Goal: Task Accomplishment & Management: Use online tool/utility

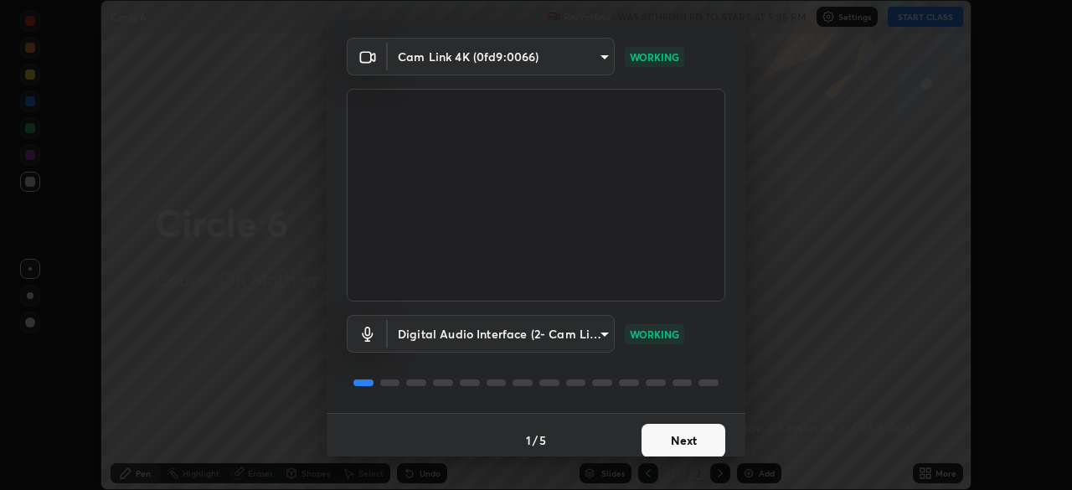
scroll to position [59, 0]
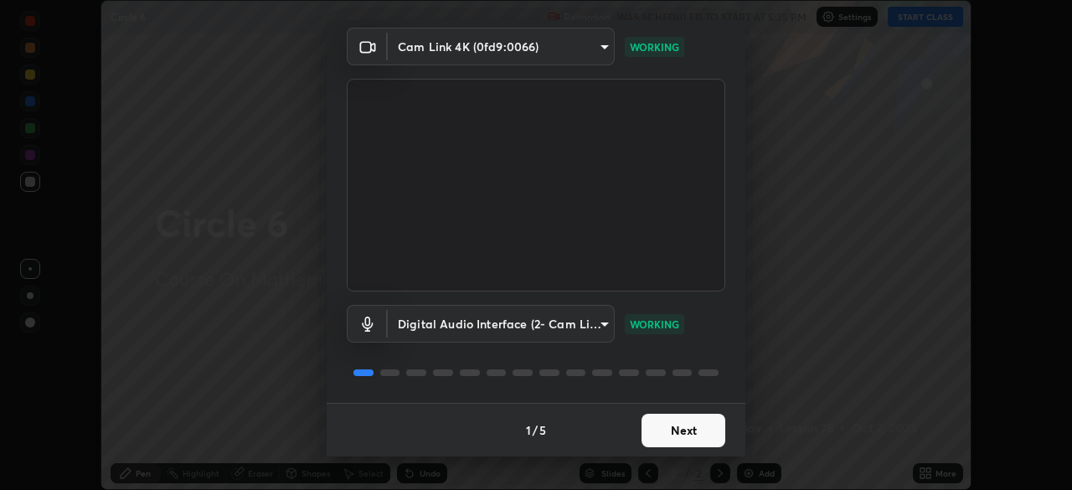
click at [700, 429] on button "Next" at bounding box center [684, 431] width 84 height 34
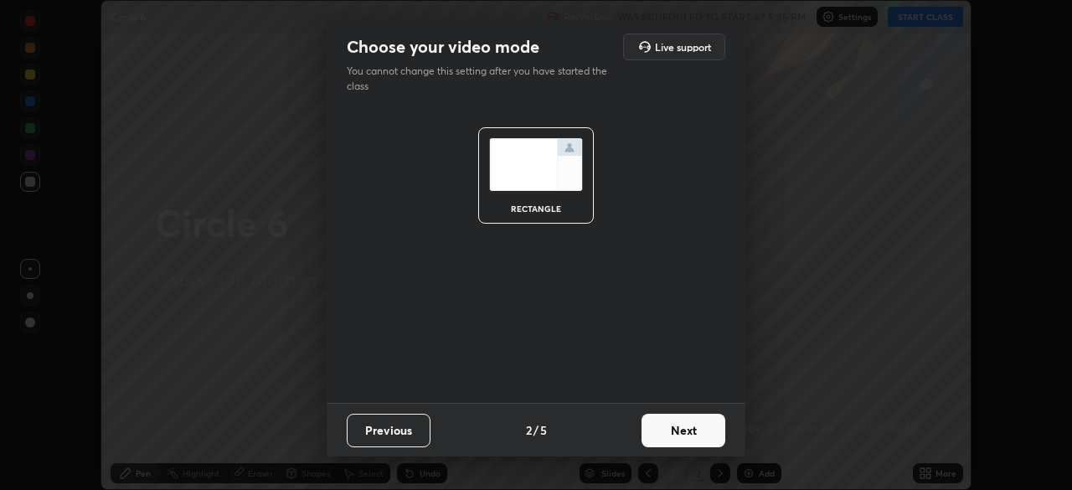
scroll to position [0, 0]
click at [691, 430] on button "Next" at bounding box center [684, 431] width 84 height 34
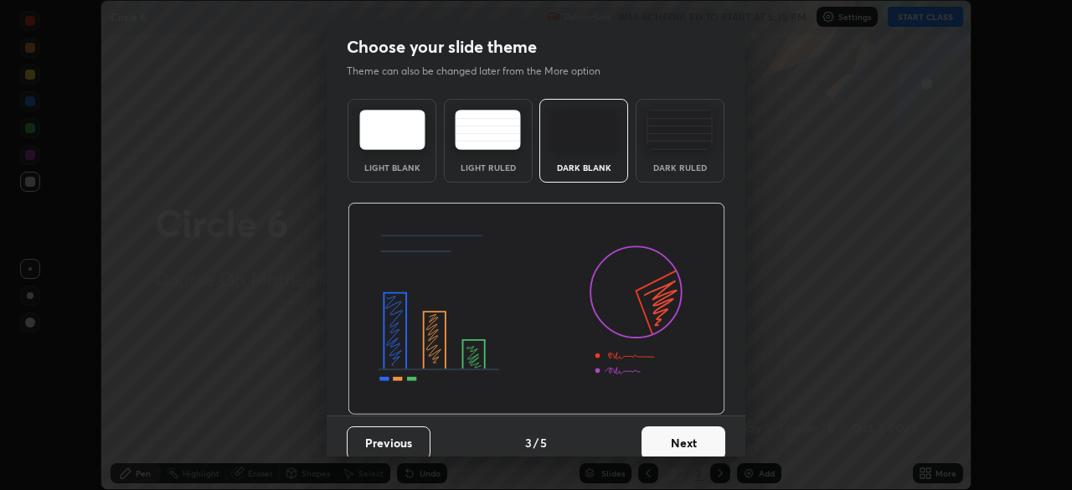
click at [691, 434] on button "Next" at bounding box center [684, 443] width 84 height 34
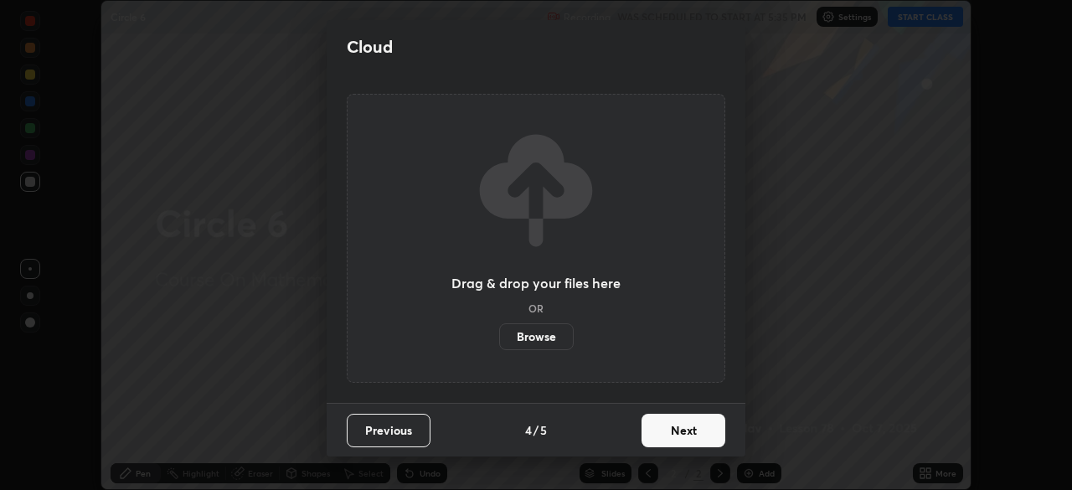
click at [695, 444] on button "Next" at bounding box center [684, 431] width 84 height 34
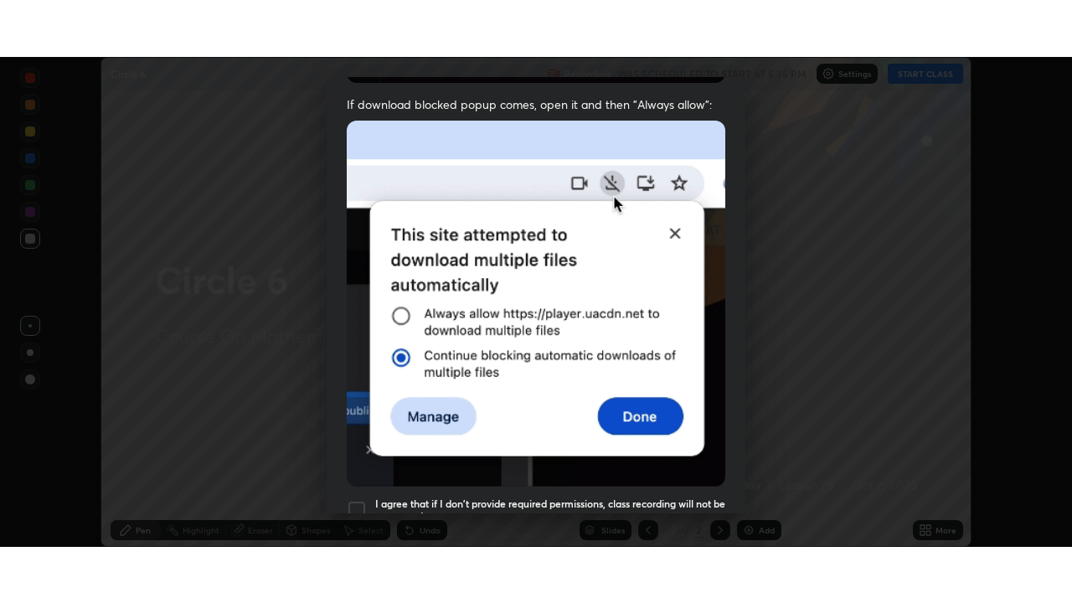
scroll to position [401, 0]
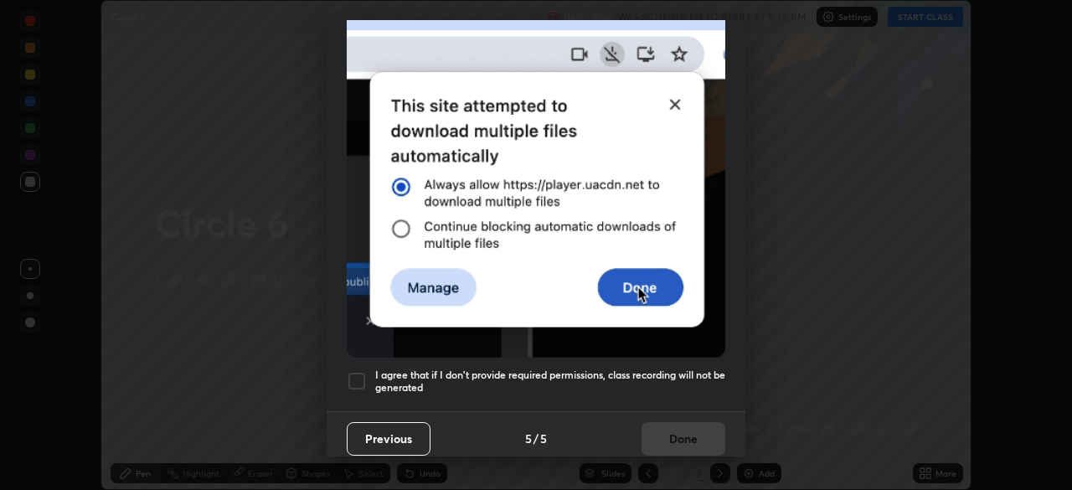
click at [652, 395] on div "Allow "Download multiple files" if prompted: If download blocked popup comes, o…" at bounding box center [536, 58] width 419 height 705
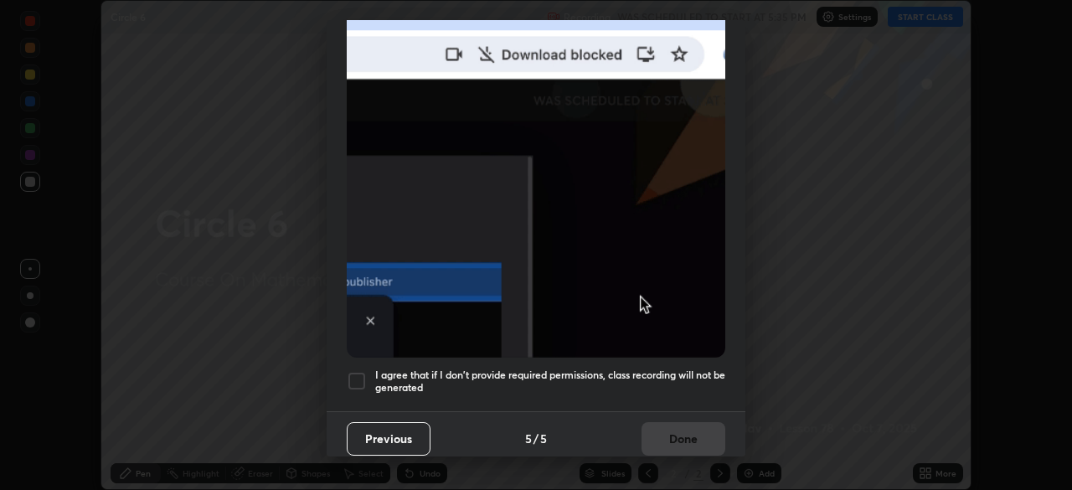
click at [684, 385] on h5 "I agree that if I don't provide required permissions, class recording will not …" at bounding box center [550, 382] width 350 height 26
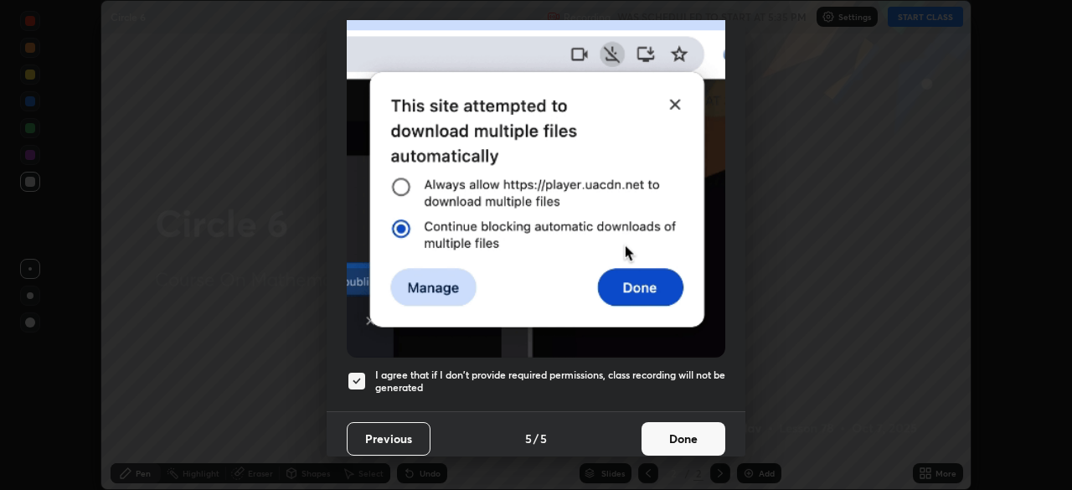
click at [681, 429] on button "Done" at bounding box center [684, 439] width 84 height 34
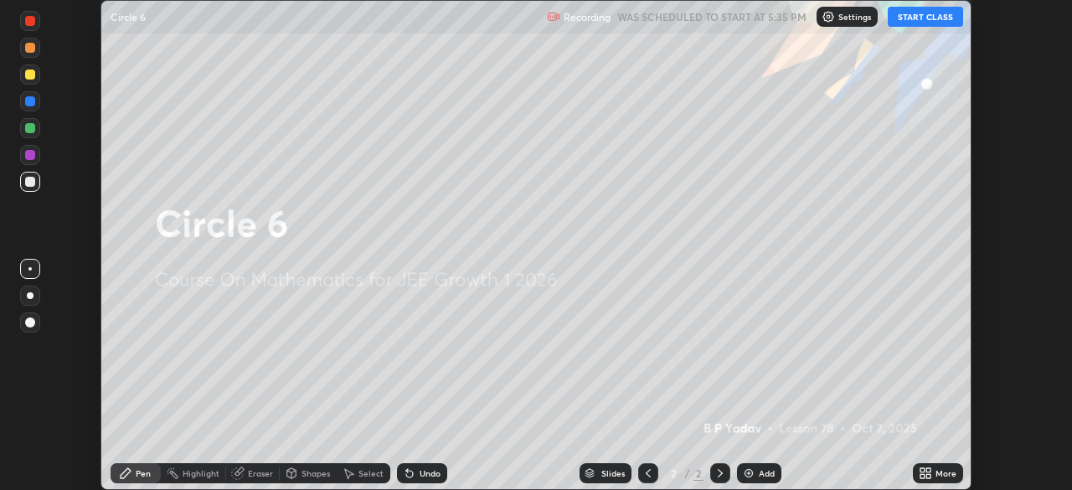
click at [922, 476] on icon at bounding box center [923, 476] width 4 height 4
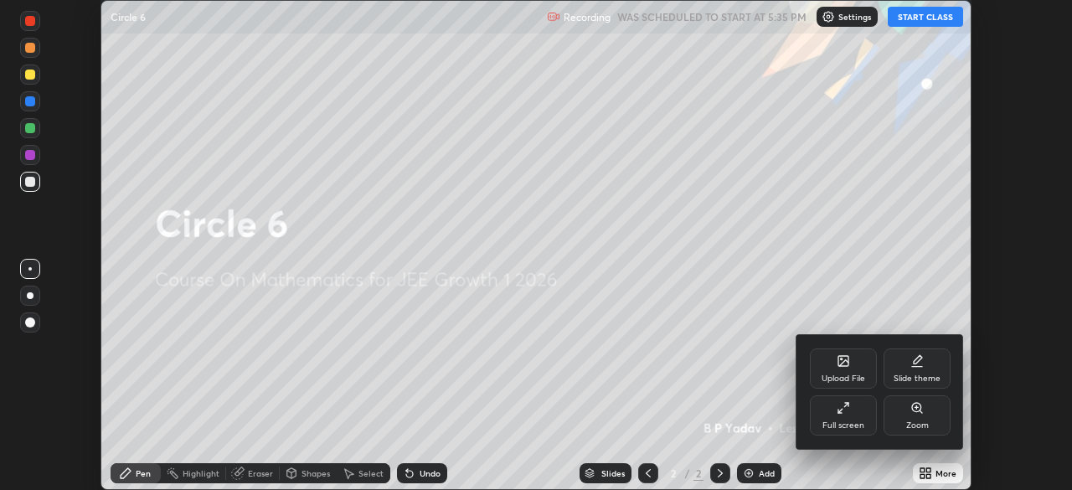
click at [857, 420] on div "Full screen" at bounding box center [843, 415] width 67 height 40
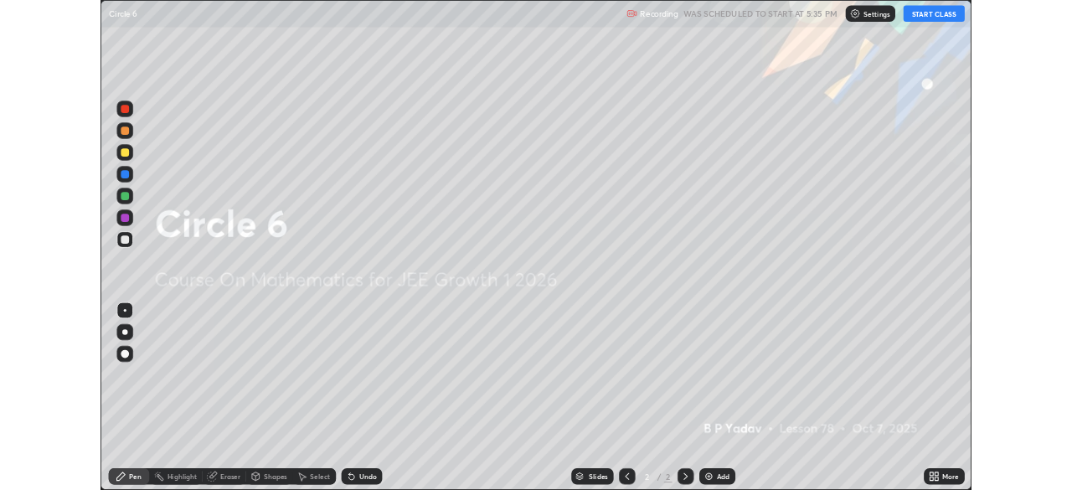
scroll to position [603, 1072]
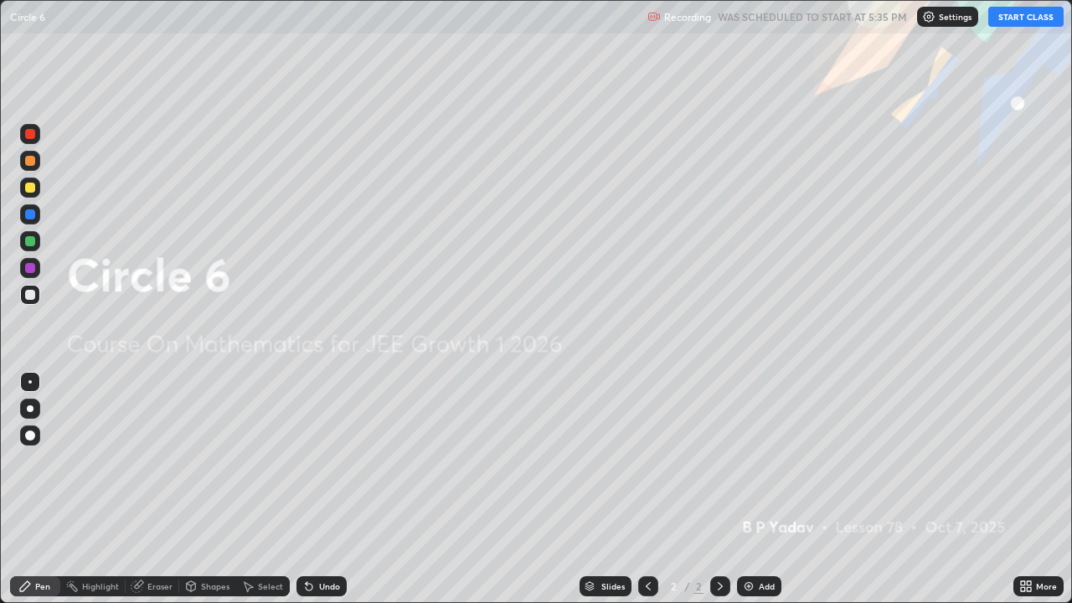
click at [1009, 25] on button "START CLASS" at bounding box center [1026, 17] width 75 height 20
click at [777, 489] on div "Slides 2 / 2 Add" at bounding box center [680, 587] width 667 height 34
click at [751, 489] on div "Add" at bounding box center [759, 586] width 44 height 20
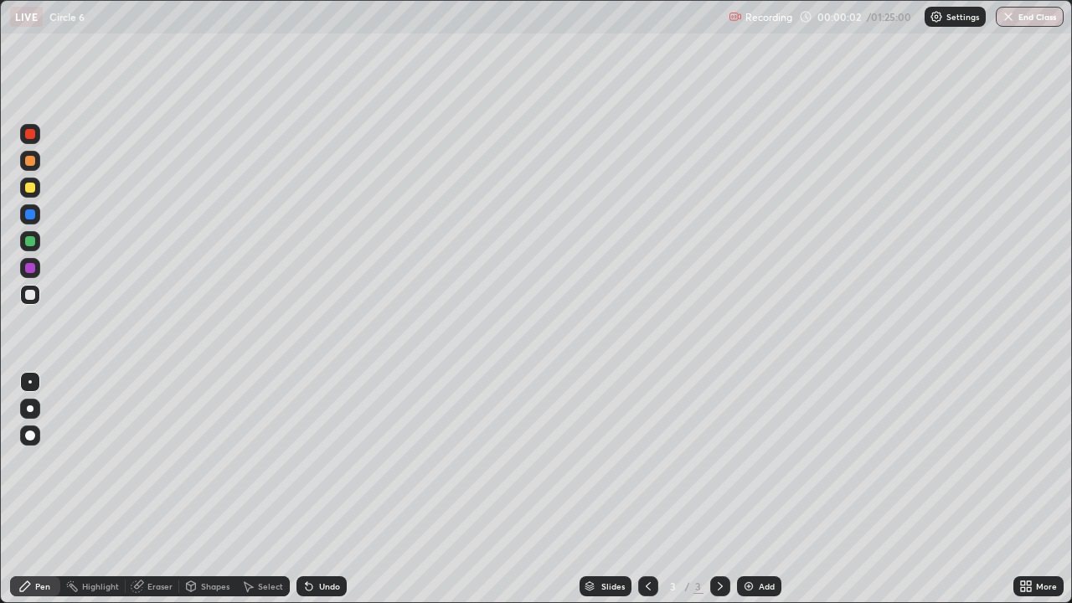
click at [745, 489] on img at bounding box center [748, 586] width 13 height 13
click at [742, 489] on img at bounding box center [748, 586] width 13 height 13
click at [27, 247] on div at bounding box center [30, 241] width 20 height 20
click at [31, 161] on div at bounding box center [30, 161] width 10 height 10
click at [29, 293] on div at bounding box center [30, 295] width 10 height 10
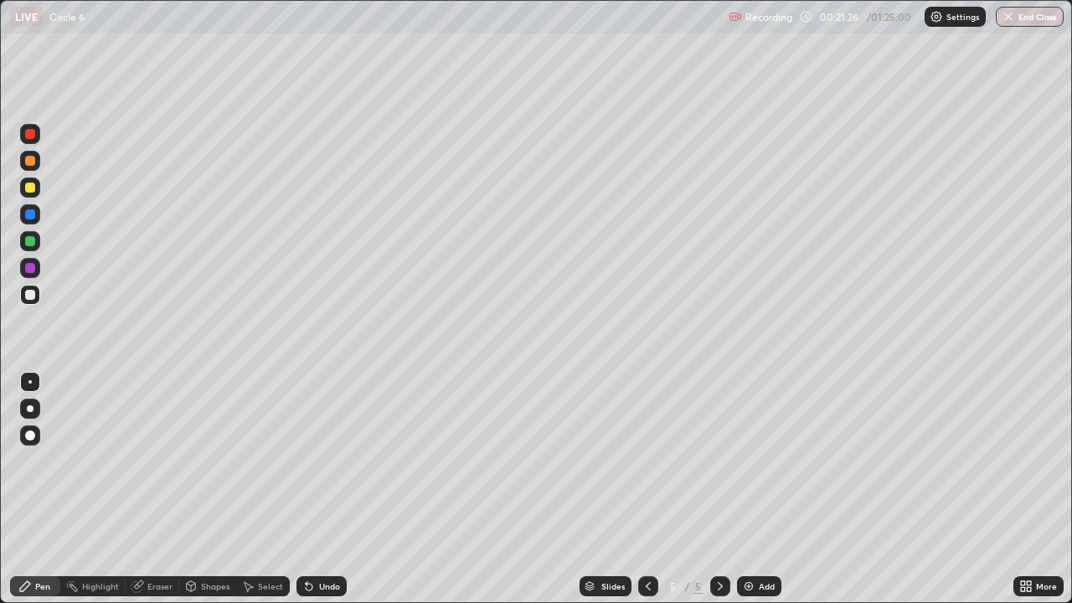
click at [755, 489] on div "Add" at bounding box center [759, 586] width 44 height 20
click at [35, 168] on div at bounding box center [30, 161] width 20 height 20
click at [324, 489] on div "Undo" at bounding box center [329, 586] width 21 height 8
click at [29, 243] on div at bounding box center [30, 241] width 10 height 10
click at [30, 294] on div at bounding box center [30, 295] width 10 height 10
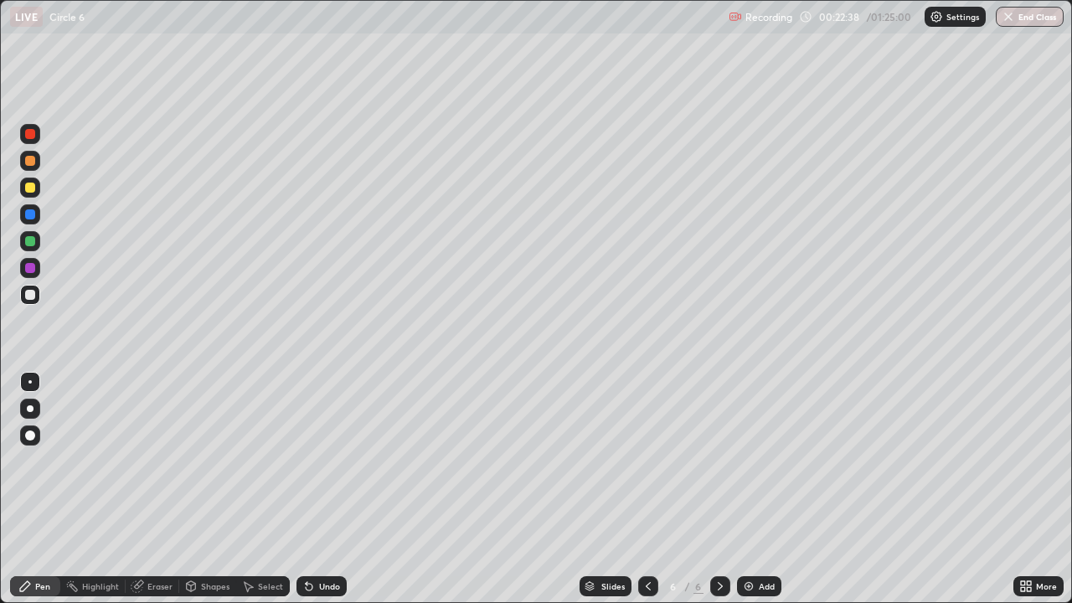
click at [330, 489] on div "Undo" at bounding box center [329, 586] width 21 height 8
click at [329, 489] on div "Undo" at bounding box center [329, 586] width 21 height 8
click at [323, 489] on div "Undo" at bounding box center [329, 586] width 21 height 8
click at [747, 489] on img at bounding box center [748, 586] width 13 height 13
click at [33, 191] on div at bounding box center [30, 188] width 10 height 10
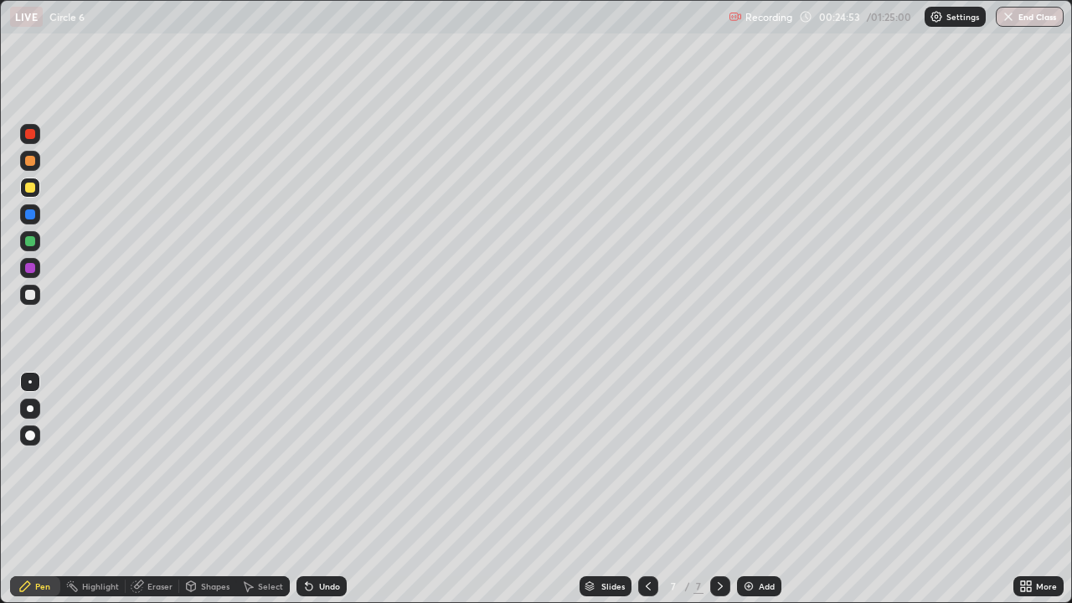
click at [28, 291] on div at bounding box center [30, 295] width 10 height 10
click at [29, 296] on div at bounding box center [30, 295] width 10 height 10
click at [325, 489] on div "Undo" at bounding box center [329, 586] width 21 height 8
click at [324, 489] on div "Undo" at bounding box center [329, 586] width 21 height 8
click at [749, 489] on img at bounding box center [748, 586] width 13 height 13
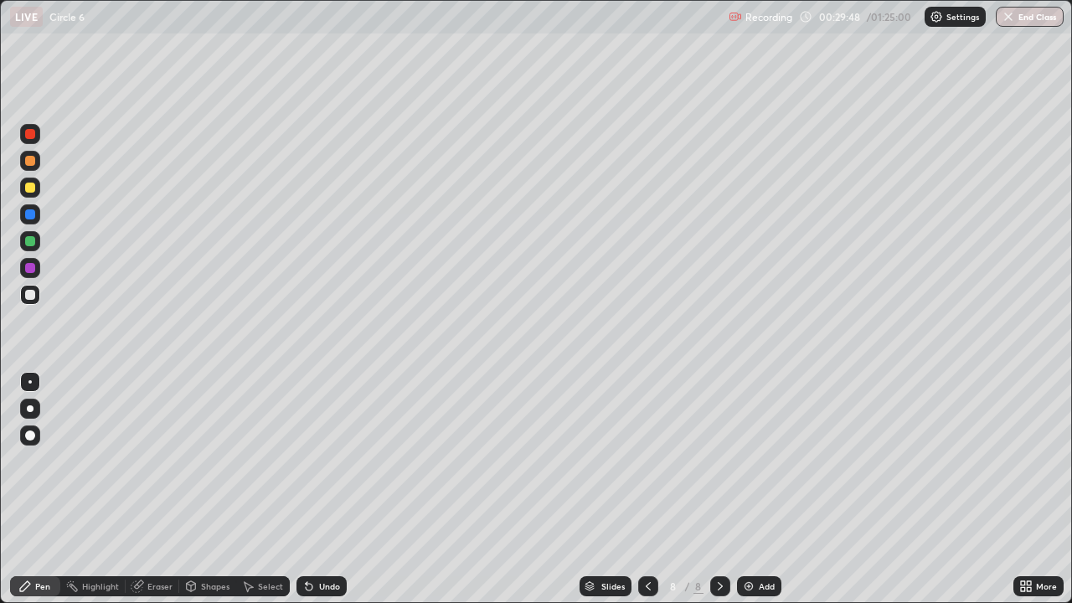
click at [29, 162] on div at bounding box center [30, 161] width 10 height 10
click at [34, 243] on div at bounding box center [30, 241] width 10 height 10
click at [157, 489] on div "Eraser" at bounding box center [159, 586] width 25 height 8
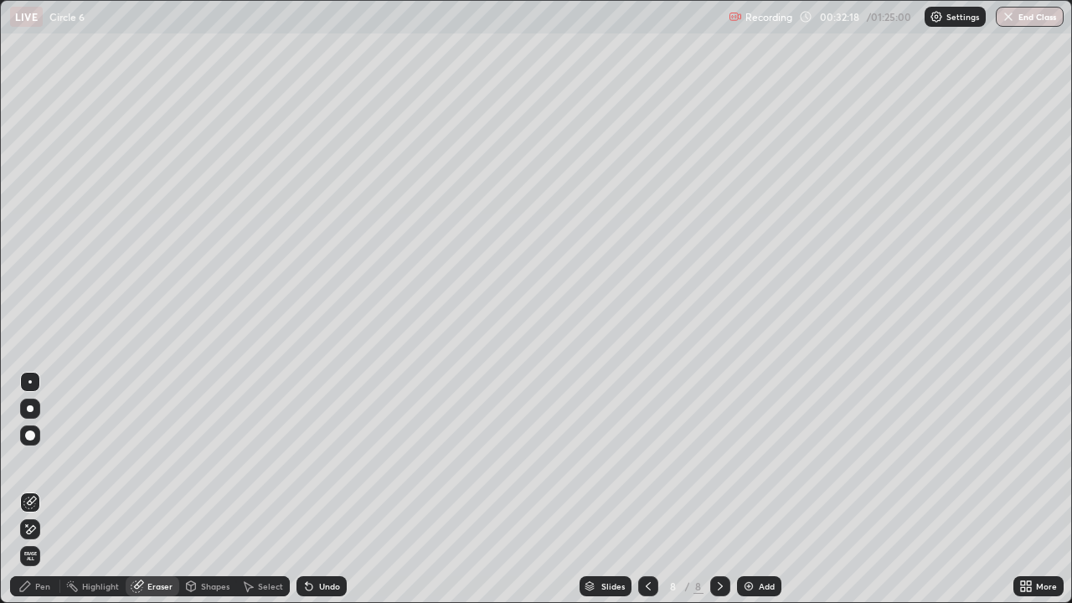
click at [44, 489] on div "Pen" at bounding box center [42, 586] width 15 height 8
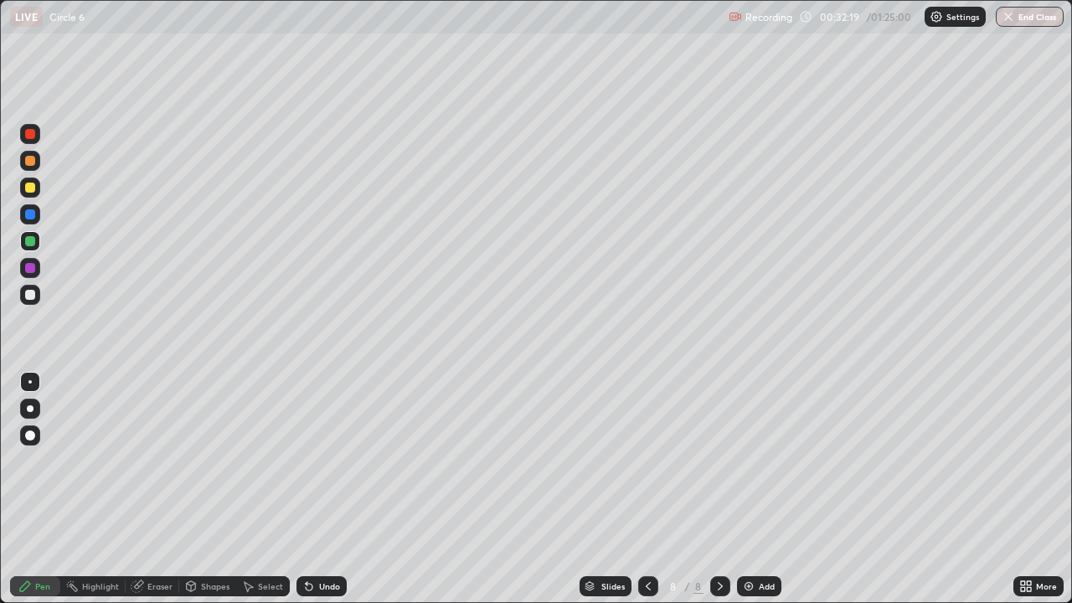
click at [23, 296] on div at bounding box center [30, 295] width 20 height 20
click at [320, 489] on div "Undo" at bounding box center [329, 586] width 21 height 8
click at [737, 489] on div "Add" at bounding box center [759, 586] width 44 height 20
click at [31, 160] on div at bounding box center [30, 161] width 10 height 10
click at [28, 193] on div at bounding box center [30, 188] width 20 height 20
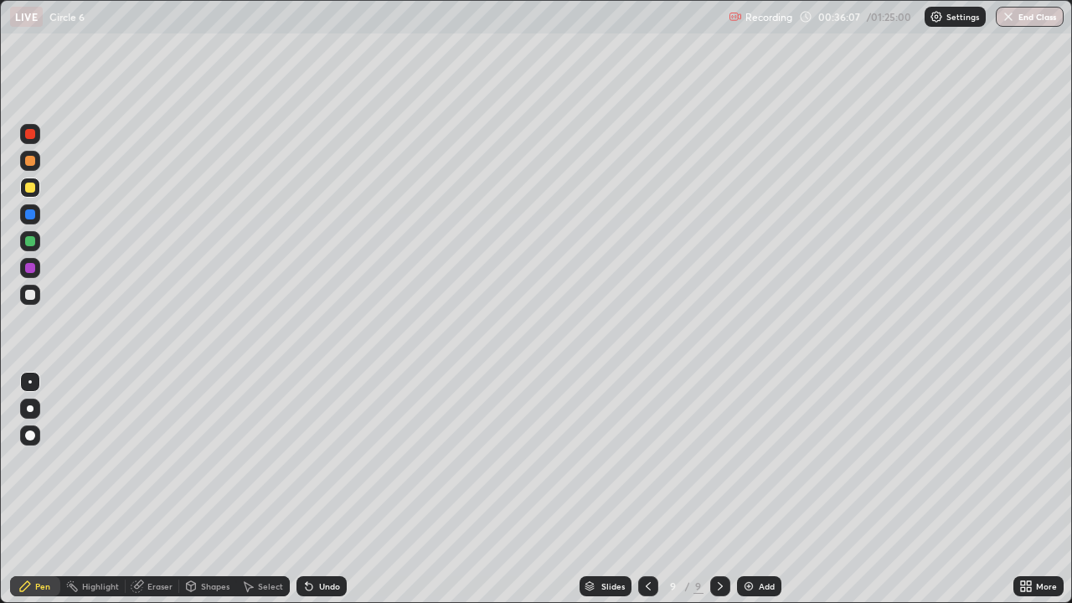
click at [26, 243] on div at bounding box center [30, 241] width 10 height 10
click at [26, 299] on div at bounding box center [30, 295] width 10 height 10
click at [743, 489] on img at bounding box center [748, 586] width 13 height 13
click at [31, 163] on div at bounding box center [30, 161] width 10 height 10
click at [31, 240] on div at bounding box center [30, 241] width 10 height 10
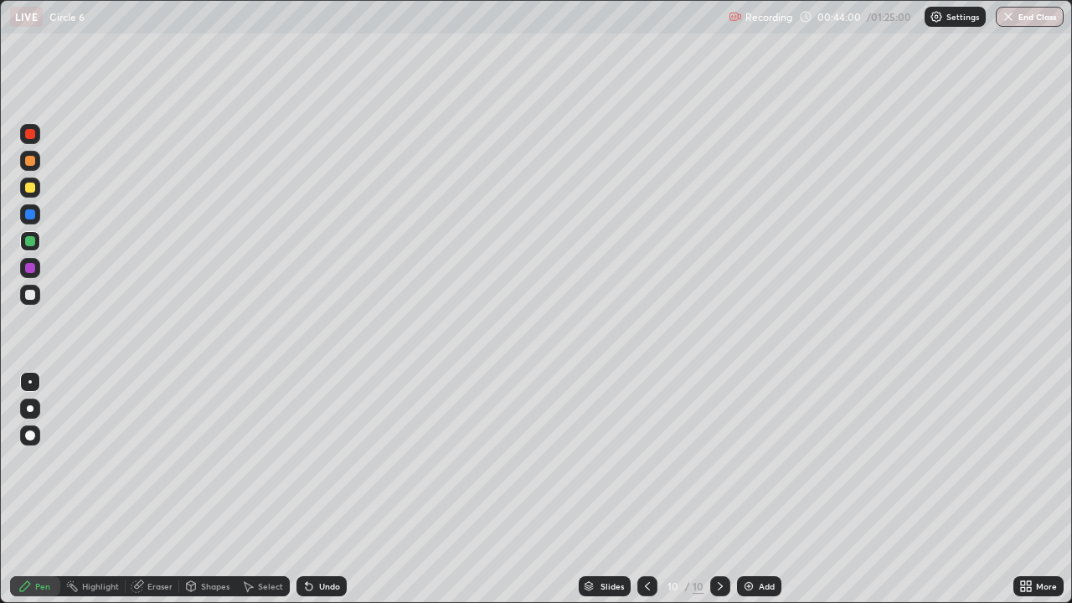
click at [319, 489] on div "Undo" at bounding box center [329, 586] width 21 height 8
click at [316, 489] on div "Undo" at bounding box center [322, 586] width 50 height 20
click at [315, 489] on div "Undo" at bounding box center [322, 586] width 50 height 20
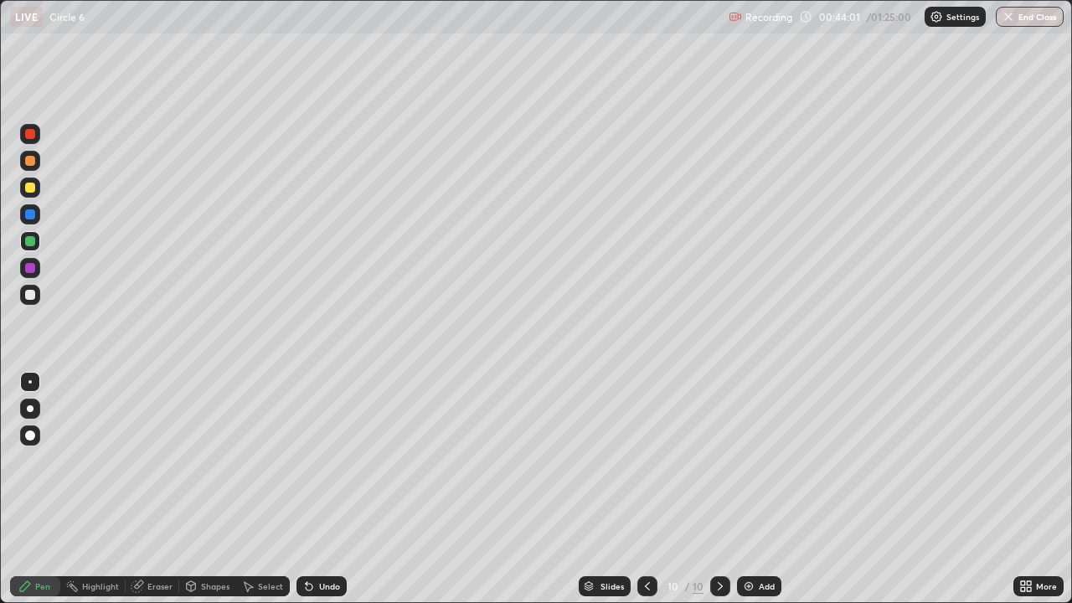
click at [314, 489] on div "Undo" at bounding box center [322, 586] width 50 height 20
click at [29, 297] on div at bounding box center [30, 295] width 10 height 10
click at [325, 489] on div "Undo" at bounding box center [329, 586] width 21 height 8
click at [327, 489] on div "Undo" at bounding box center [318, 587] width 57 height 34
click at [327, 489] on div "Undo" at bounding box center [329, 586] width 21 height 8
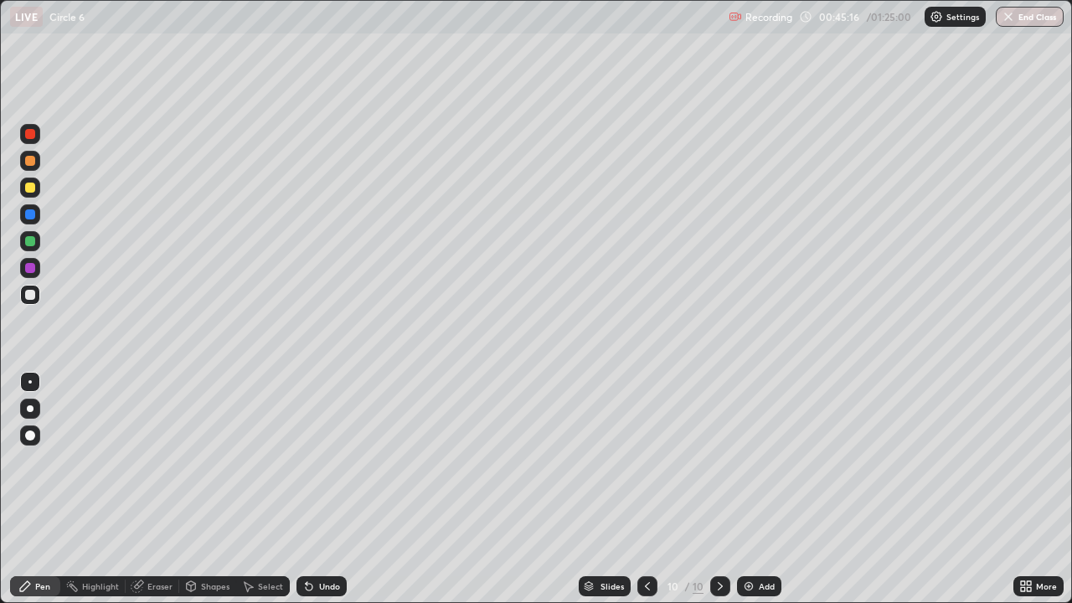
click at [324, 489] on div "Undo" at bounding box center [329, 586] width 21 height 8
click at [750, 489] on img at bounding box center [748, 586] width 13 height 13
click at [28, 165] on div at bounding box center [30, 161] width 10 height 10
click at [26, 246] on div at bounding box center [30, 241] width 20 height 20
click at [33, 293] on div at bounding box center [30, 295] width 10 height 10
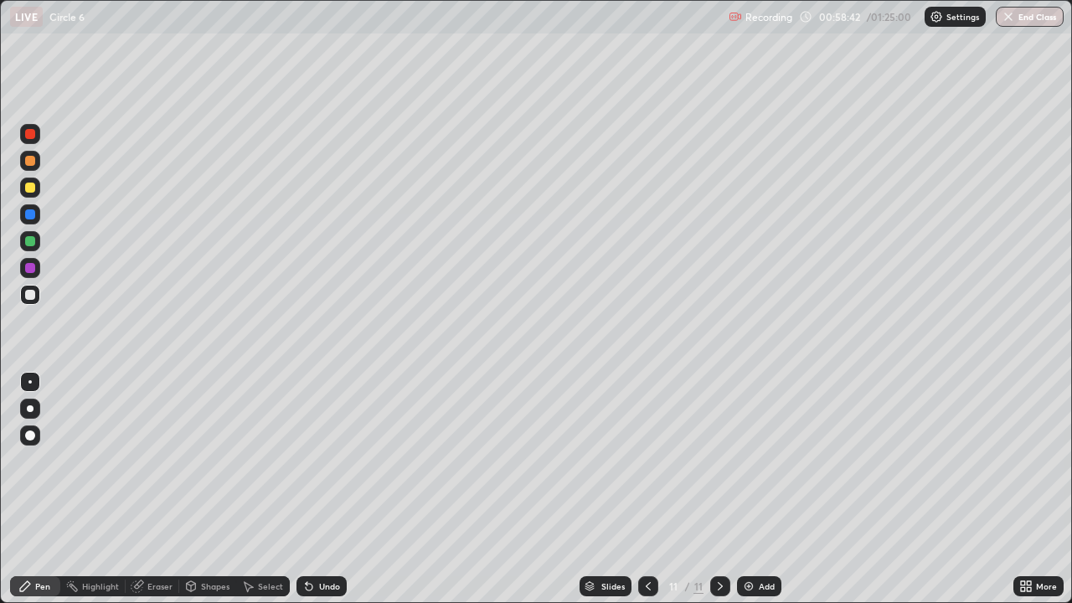
click at [328, 489] on div "Undo" at bounding box center [329, 586] width 21 height 8
click at [31, 183] on div at bounding box center [30, 188] width 10 height 10
click at [725, 489] on div at bounding box center [720, 586] width 20 height 20
click at [756, 489] on div "Add" at bounding box center [759, 586] width 44 height 20
click at [28, 164] on div at bounding box center [30, 161] width 10 height 10
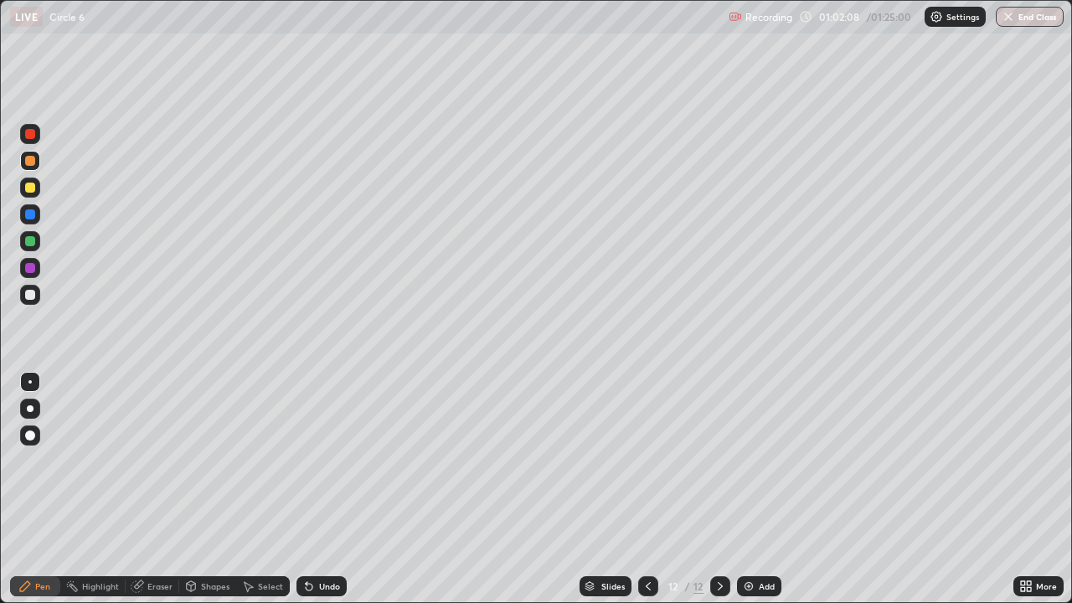
click at [26, 300] on div at bounding box center [30, 295] width 20 height 20
click at [639, 489] on div at bounding box center [648, 586] width 20 height 20
click at [715, 489] on icon at bounding box center [720, 586] width 13 height 13
click at [319, 489] on div "Undo" at bounding box center [329, 586] width 21 height 8
click at [320, 489] on div "Undo" at bounding box center [329, 586] width 21 height 8
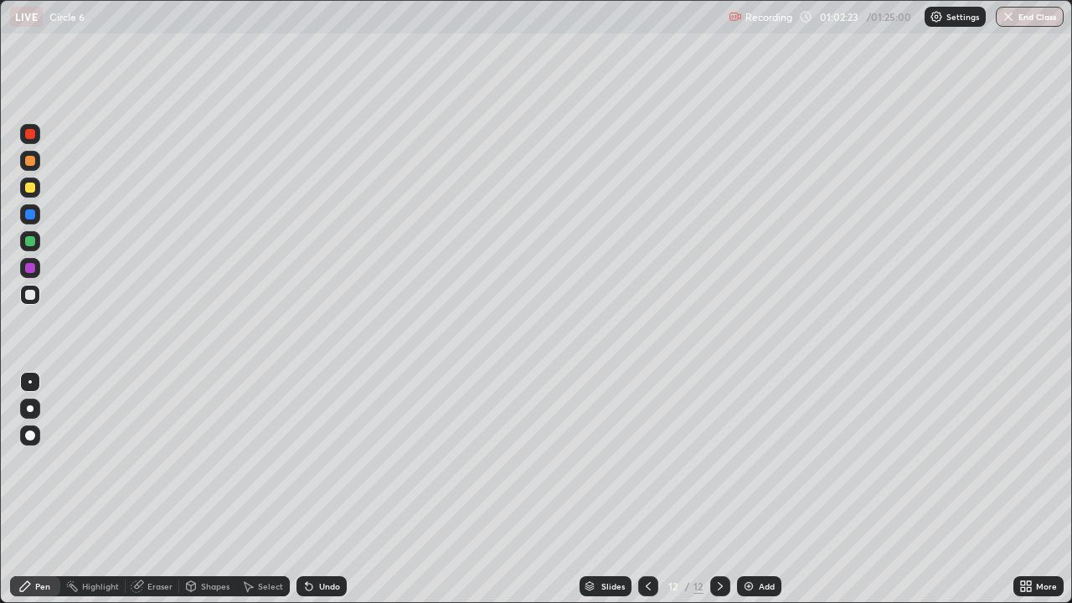
click at [317, 489] on div "Undo" at bounding box center [322, 586] width 50 height 20
click at [647, 489] on icon at bounding box center [648, 586] width 13 height 13
click at [718, 489] on icon at bounding box center [720, 586] width 13 height 13
click at [26, 245] on div at bounding box center [30, 241] width 10 height 10
click at [643, 489] on icon at bounding box center [648, 586] width 13 height 13
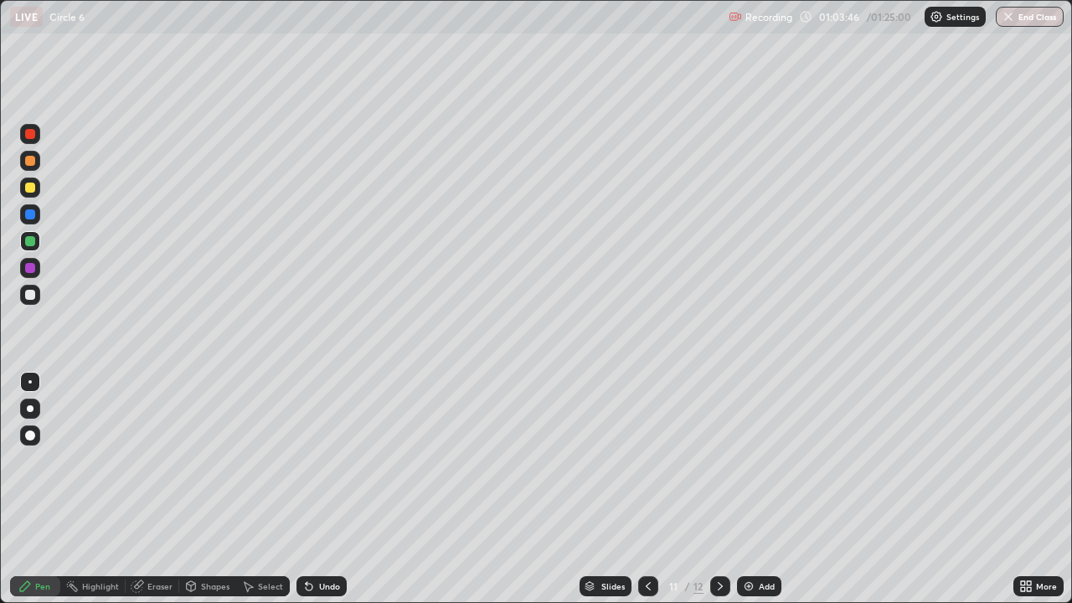
click at [642, 489] on icon at bounding box center [648, 586] width 13 height 13
click at [638, 489] on div at bounding box center [648, 586] width 20 height 20
click at [639, 489] on div at bounding box center [648, 586] width 20 height 20
click at [638, 489] on div at bounding box center [648, 586] width 20 height 20
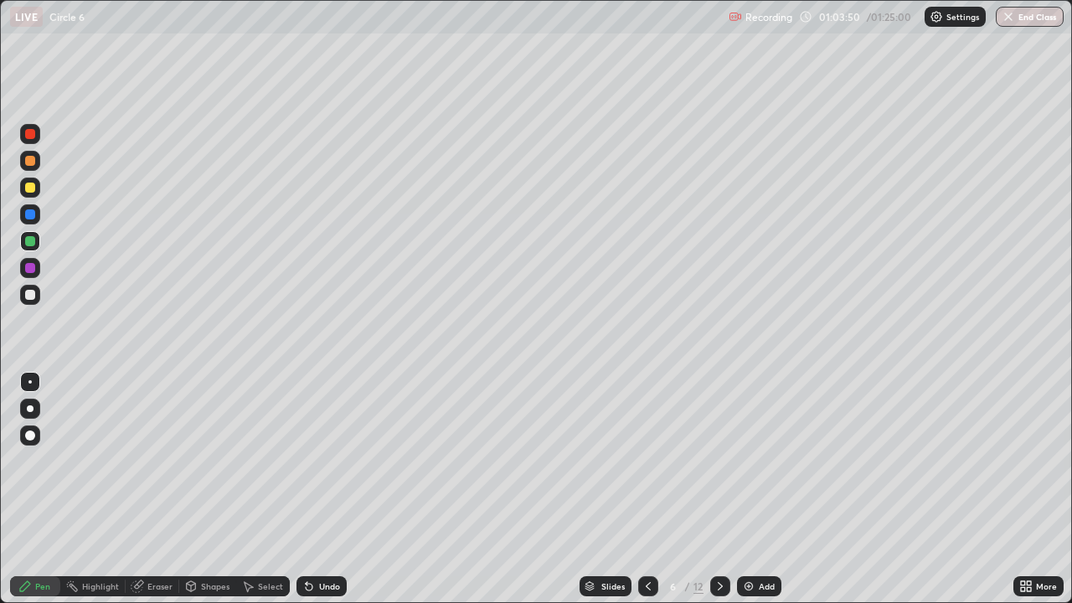
click at [715, 489] on icon at bounding box center [720, 586] width 13 height 13
click at [714, 489] on icon at bounding box center [720, 586] width 13 height 13
click at [214, 489] on div "Shapes" at bounding box center [215, 586] width 28 height 8
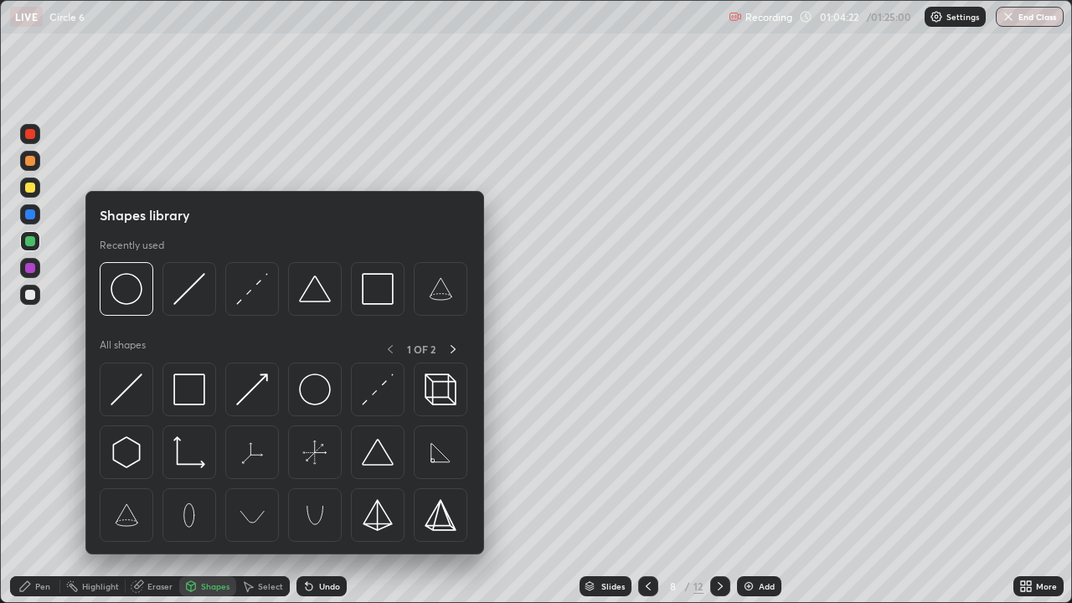
click at [220, 489] on div "Shapes" at bounding box center [215, 586] width 28 height 8
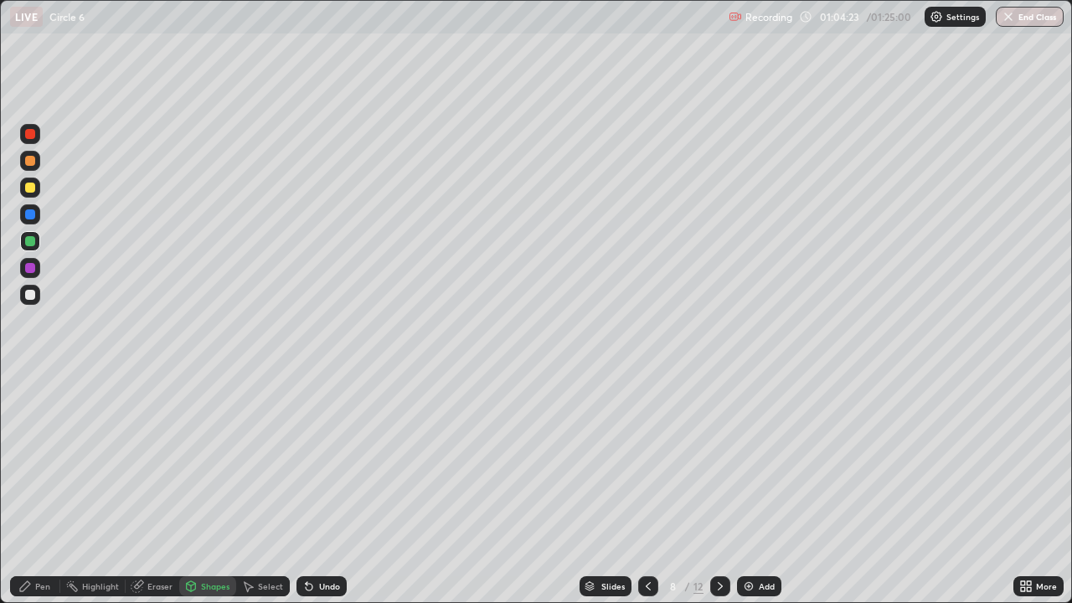
click at [219, 489] on div "Shapes" at bounding box center [207, 586] width 57 height 20
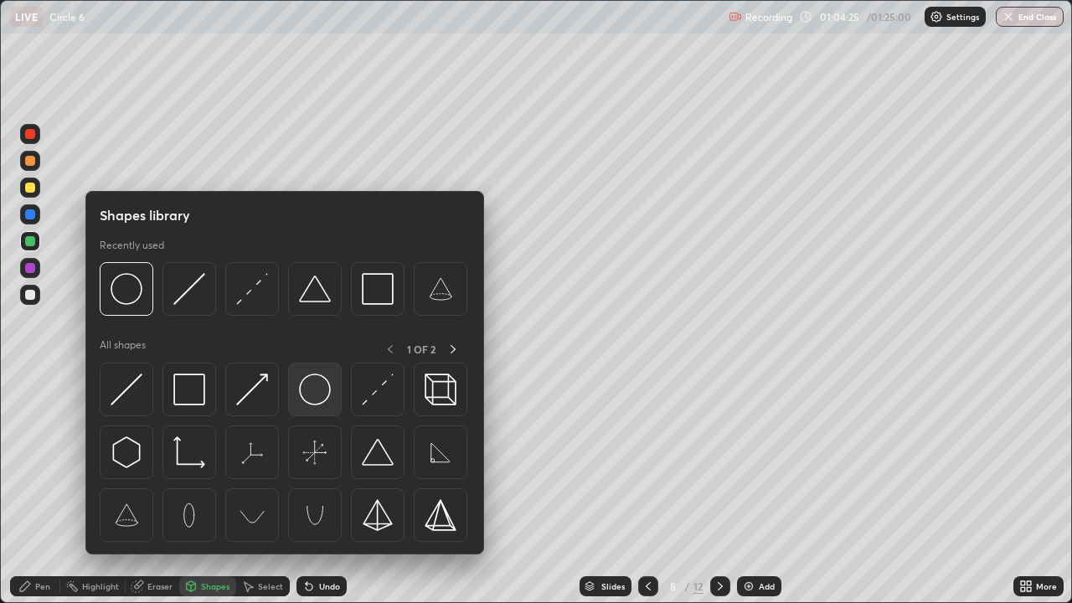
click at [316, 391] on img at bounding box center [315, 390] width 32 height 32
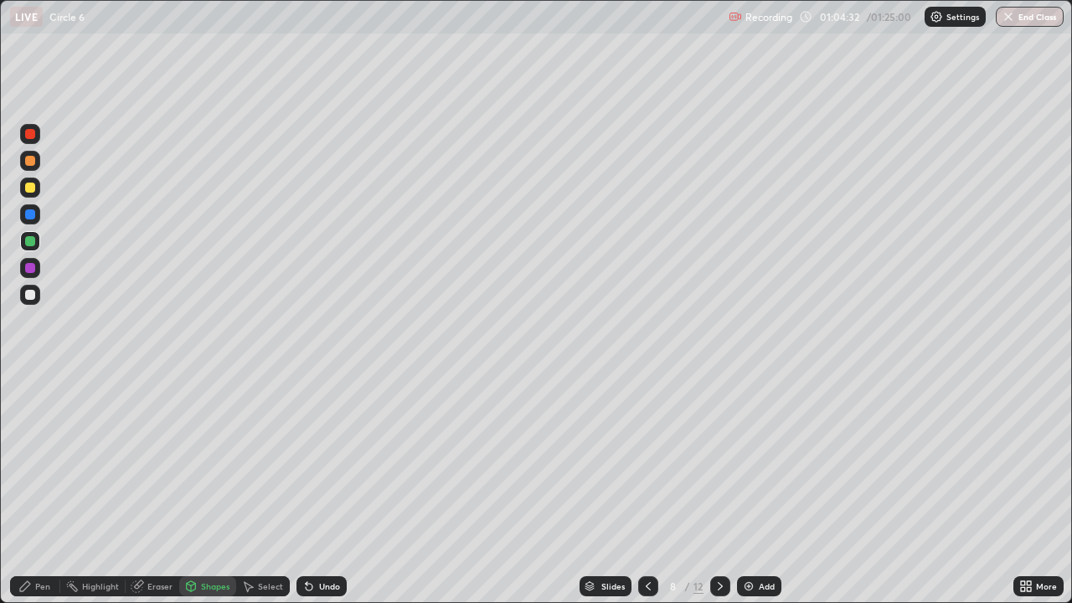
click at [27, 269] on div at bounding box center [30, 268] width 10 height 10
click at [327, 489] on div "Undo" at bounding box center [329, 586] width 21 height 8
click at [44, 489] on div "Pen" at bounding box center [42, 586] width 15 height 8
click at [29, 240] on div at bounding box center [30, 241] width 10 height 10
click at [719, 489] on icon at bounding box center [720, 586] width 13 height 13
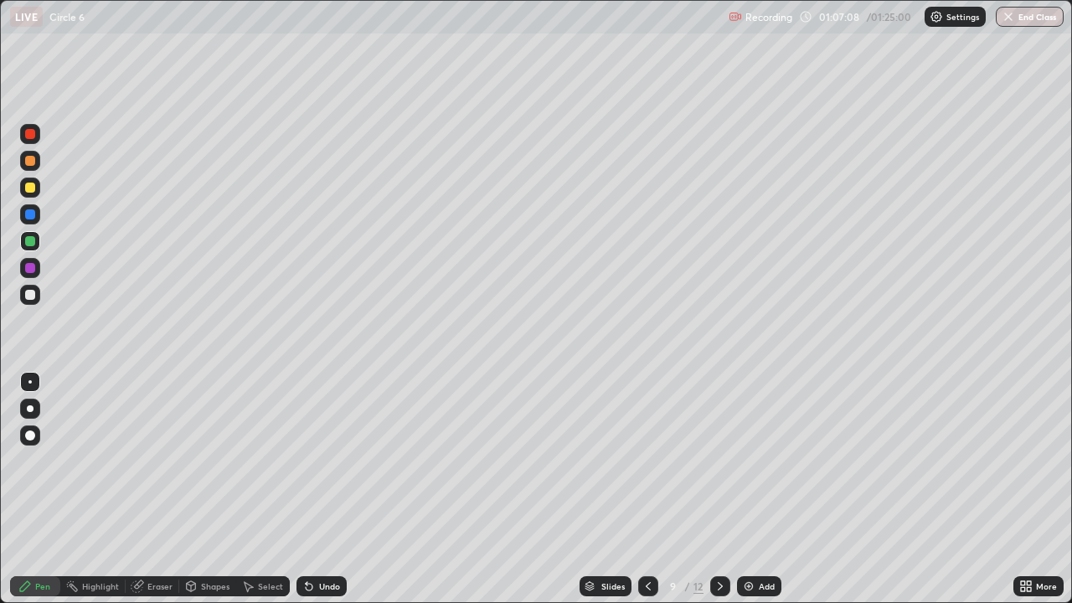
click at [712, 489] on div at bounding box center [720, 586] width 20 height 20
click at [718, 489] on div at bounding box center [720, 587] width 20 height 34
click at [714, 489] on icon at bounding box center [720, 586] width 13 height 13
click at [33, 288] on div at bounding box center [30, 295] width 20 height 20
click at [654, 489] on div at bounding box center [648, 586] width 20 height 20
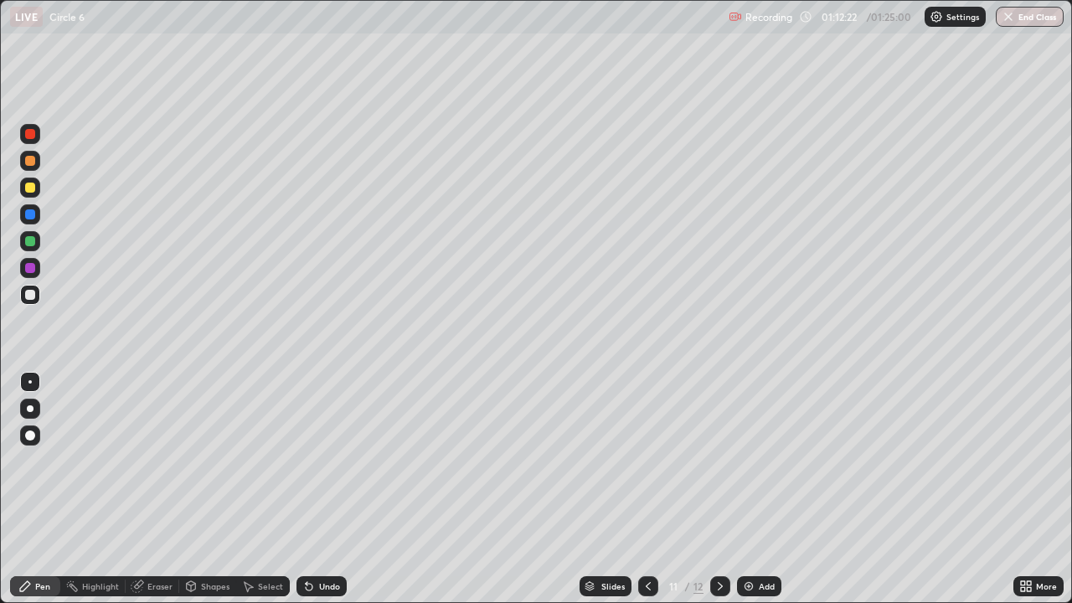
click at [648, 489] on icon at bounding box center [648, 586] width 13 height 13
click at [711, 489] on div at bounding box center [720, 586] width 20 height 20
click at [725, 489] on icon at bounding box center [720, 586] width 13 height 13
click at [728, 489] on div at bounding box center [720, 586] width 20 height 20
click at [647, 489] on icon at bounding box center [648, 586] width 13 height 13
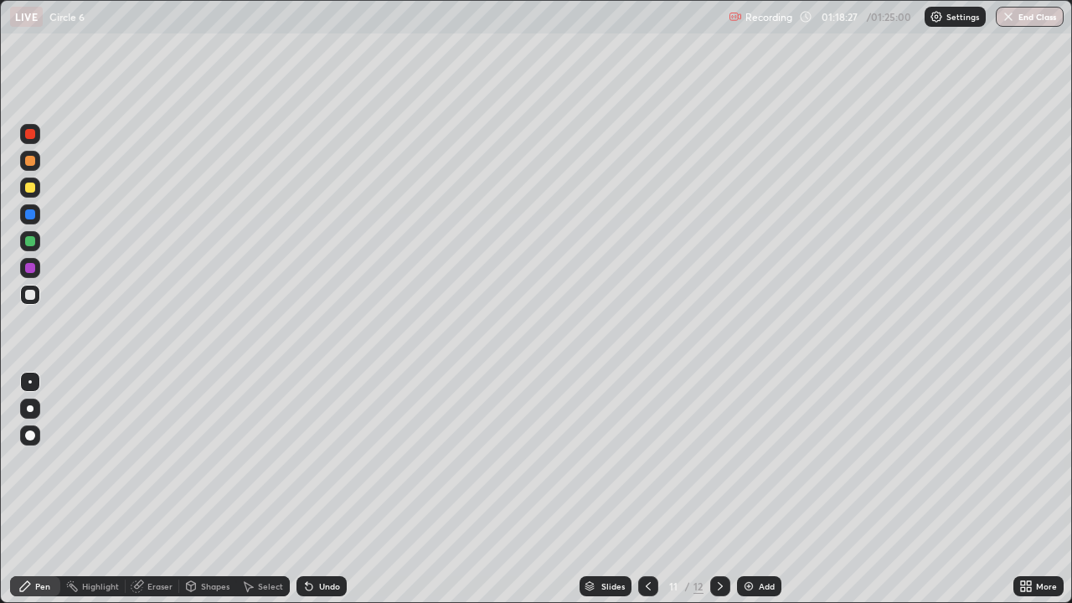
click at [647, 489] on icon at bounding box center [648, 586] width 13 height 13
click at [719, 489] on icon at bounding box center [720, 586] width 13 height 13
click at [1014, 19] on img "button" at bounding box center [1009, 16] width 13 height 13
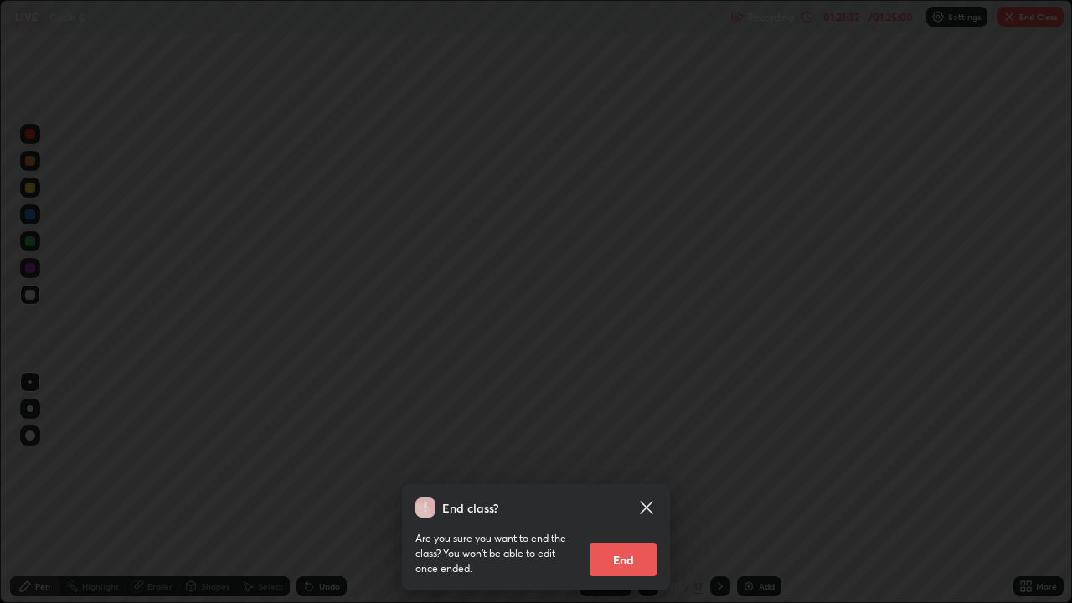
click at [628, 489] on button "End" at bounding box center [623, 560] width 67 height 34
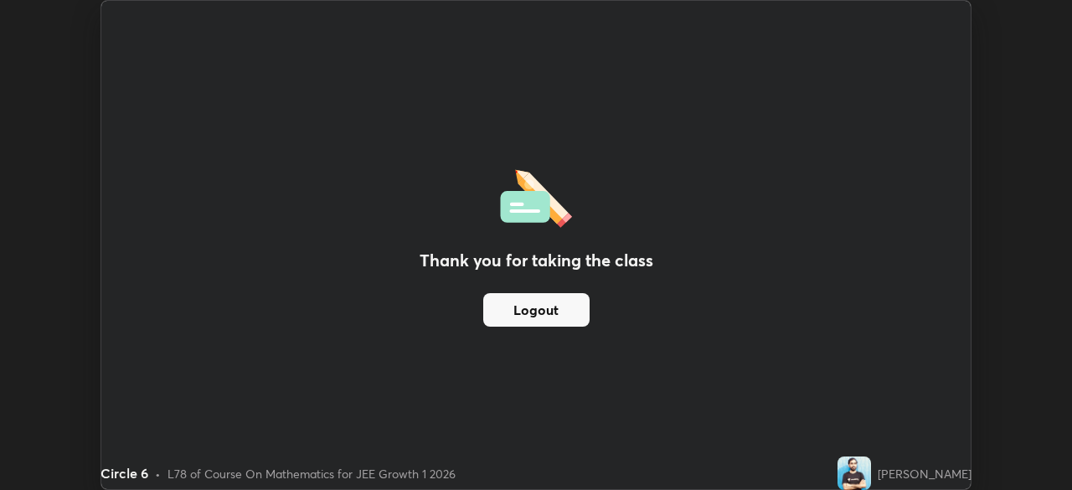
scroll to position [83283, 82701]
